Goal: Task Accomplishment & Management: Use online tool/utility

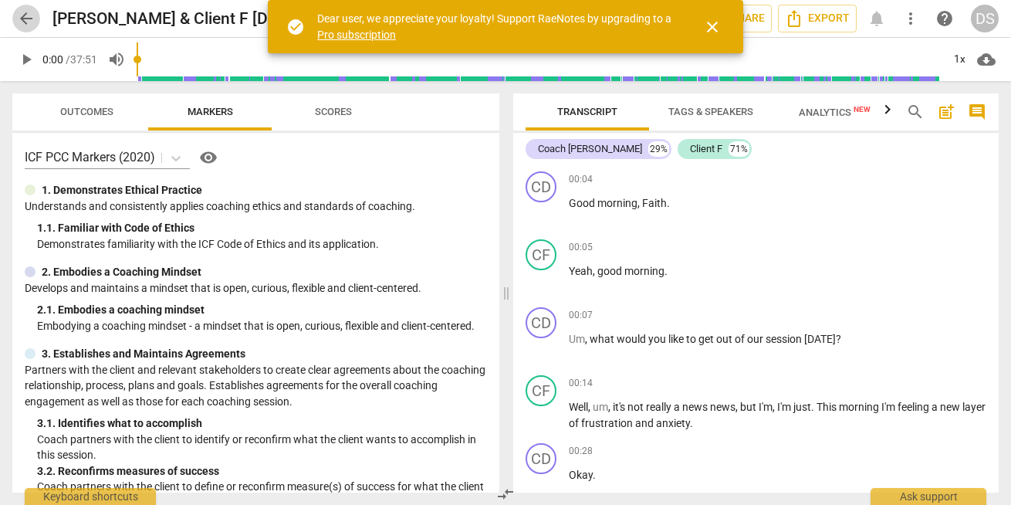
click at [19, 14] on span "arrow_back" at bounding box center [26, 18] width 19 height 19
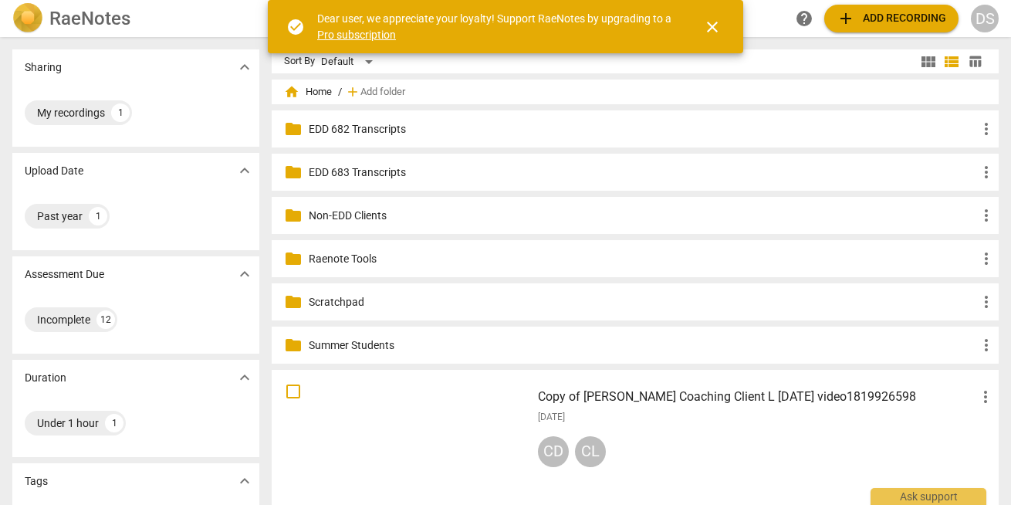
click at [361, 344] on p "Summer Students" at bounding box center [643, 345] width 669 height 16
click at [499, 174] on p "EDD 683 Transcripts" at bounding box center [643, 172] width 669 height 16
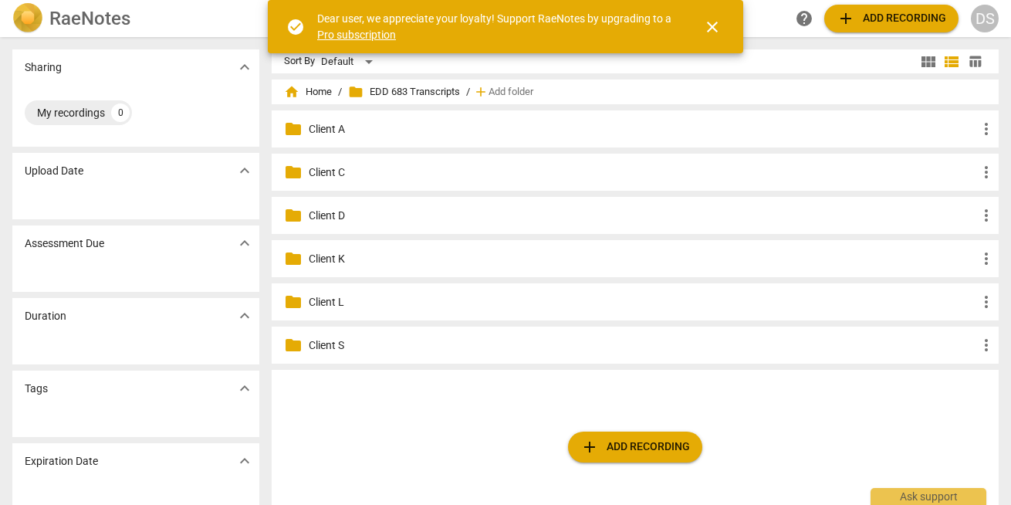
click at [398, 355] on div "folder Client S more_vert" at bounding box center [636, 345] width 728 height 37
click at [398, 341] on p "Client S" at bounding box center [643, 345] width 669 height 16
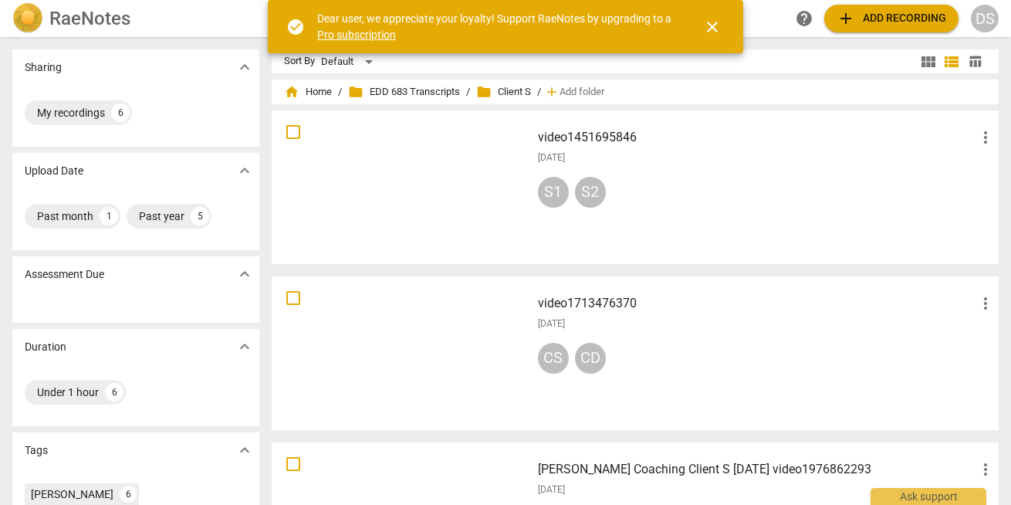
click at [896, 19] on span "add Add recording" at bounding box center [892, 18] width 110 height 19
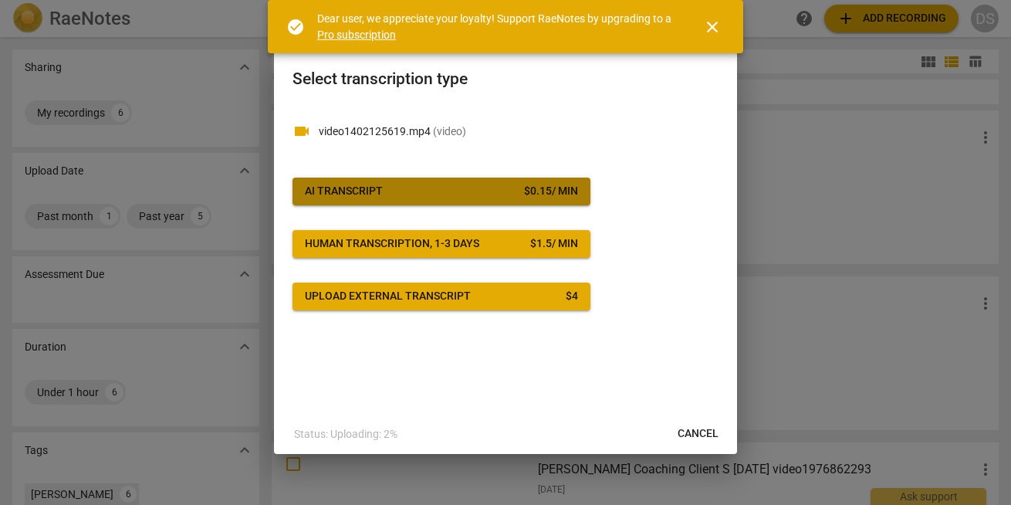
click at [459, 181] on button "AI Transcript $ 0.15 / min" at bounding box center [442, 192] width 298 height 28
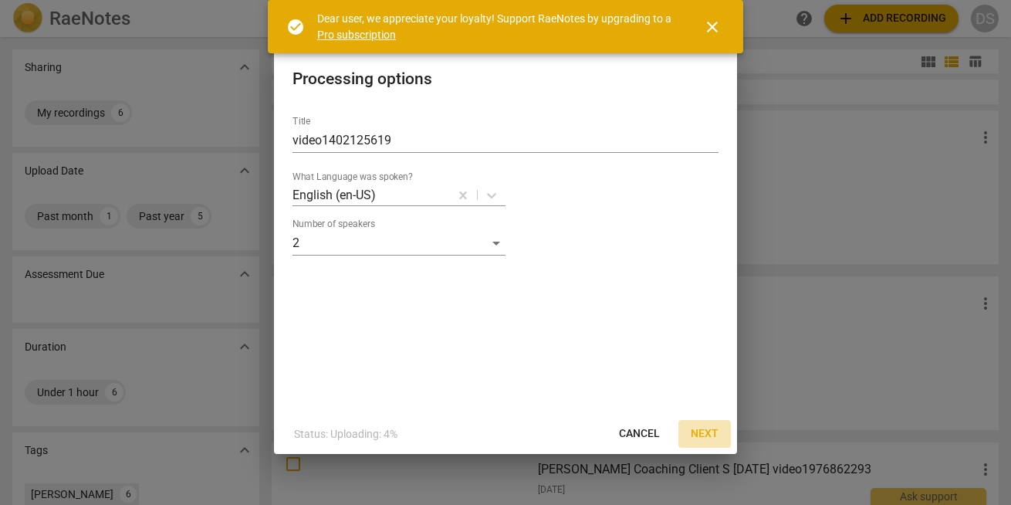
click at [701, 434] on span "Next" at bounding box center [705, 433] width 28 height 15
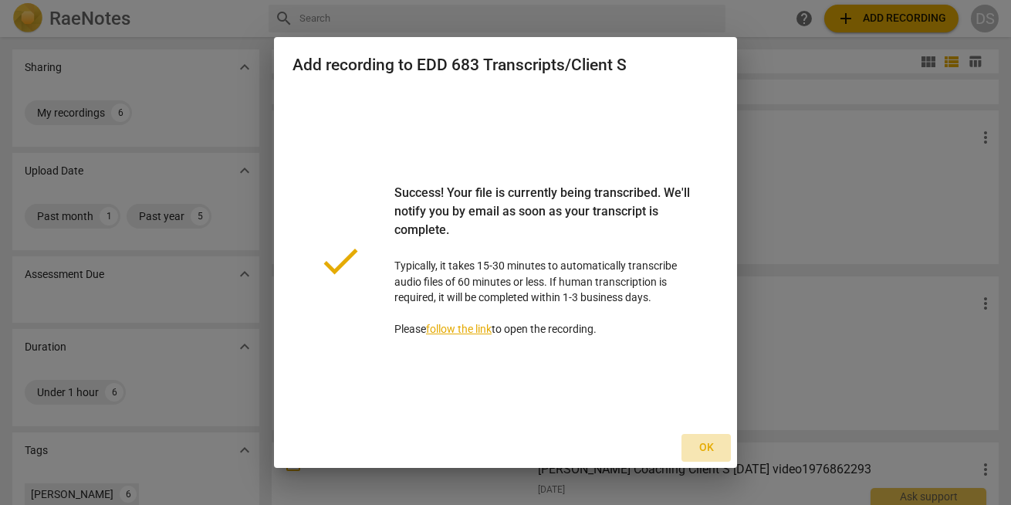
click at [704, 442] on span "Ok" at bounding box center [706, 447] width 25 height 15
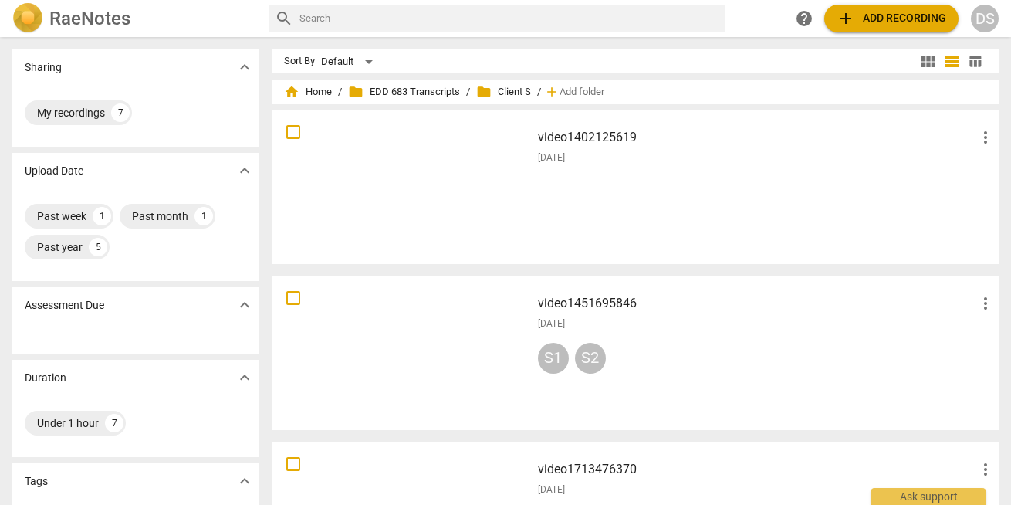
click at [775, 162] on div "[DATE]" at bounding box center [767, 157] width 458 height 13
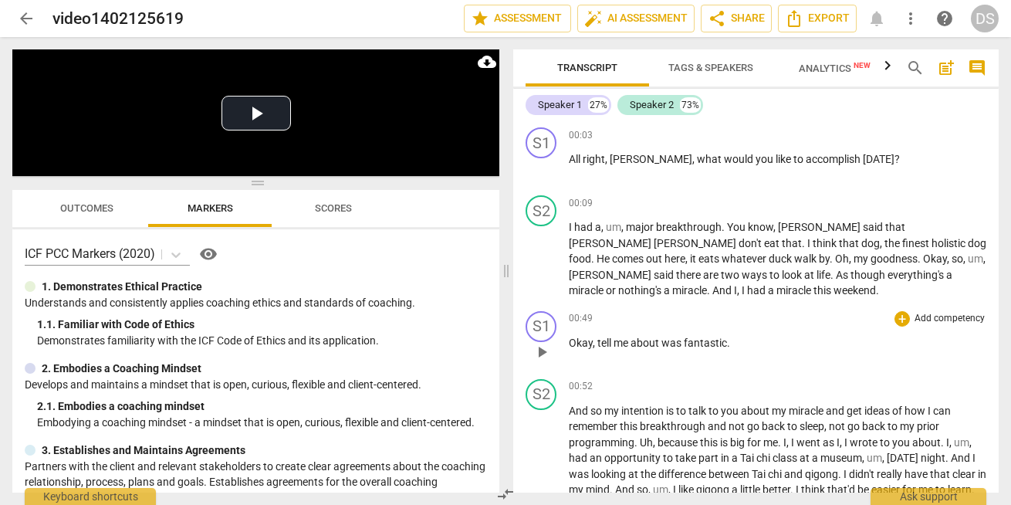
click at [664, 337] on span "was" at bounding box center [673, 343] width 22 height 12
click at [798, 21] on icon "Export" at bounding box center [794, 18] width 19 height 19
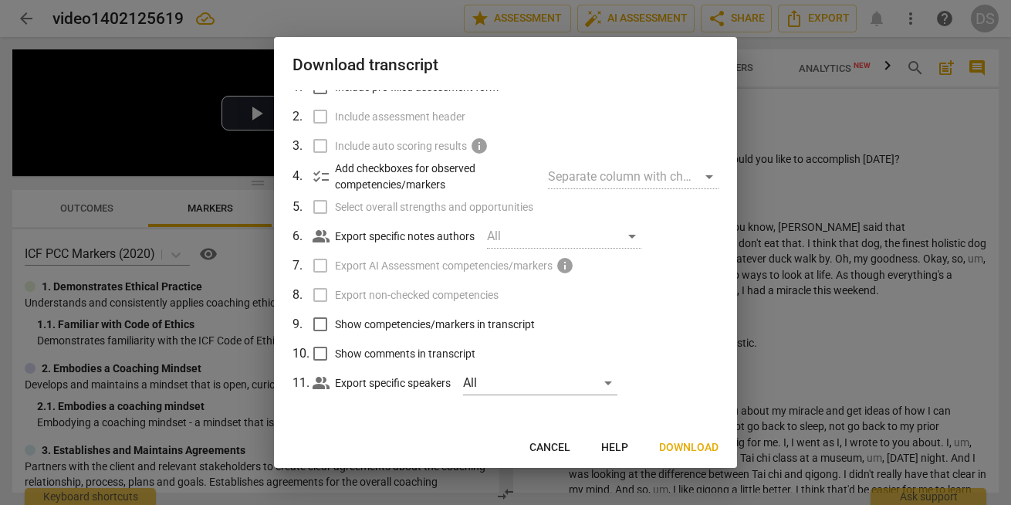
scroll to position [80, 0]
click at [689, 442] on span "Download" at bounding box center [688, 447] width 59 height 15
